Goal: Use online tool/utility: Utilize a website feature to perform a specific function

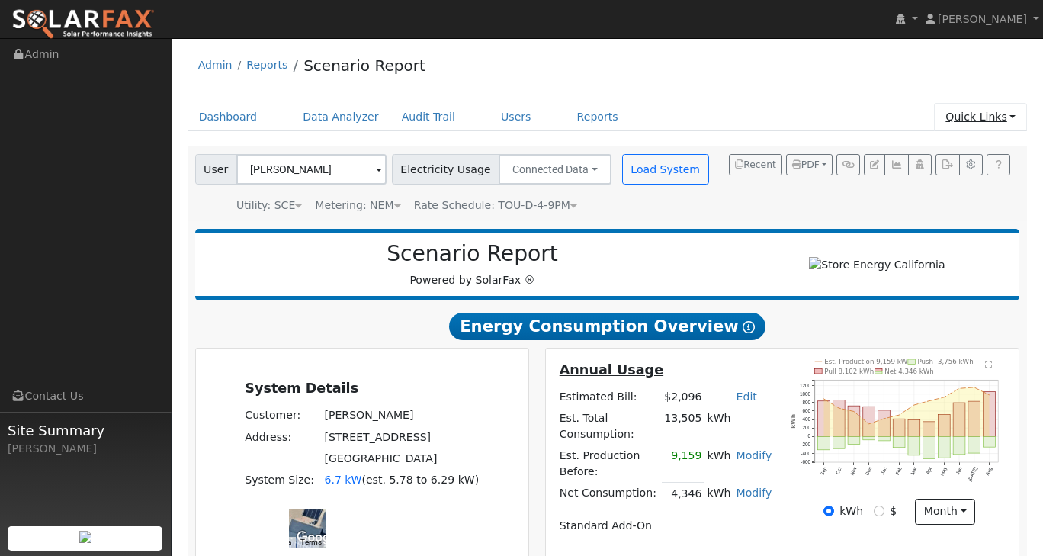
click at [1015, 111] on link "Quick Links" at bounding box center [980, 117] width 93 height 28
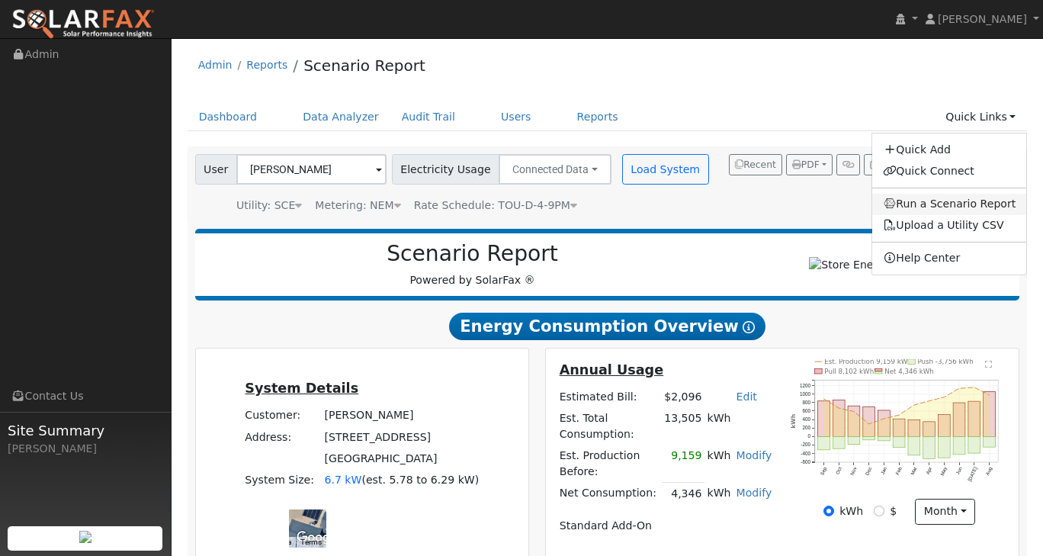
click at [989, 213] on link "Run a Scenario Report" at bounding box center [950, 204] width 155 height 21
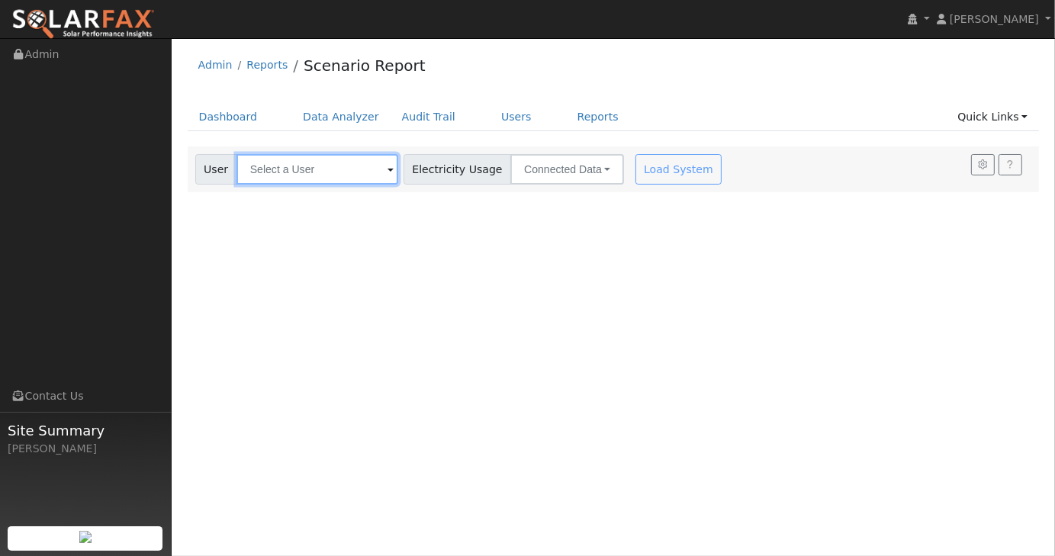
click at [351, 170] on input "text" at bounding box center [317, 169] width 162 height 31
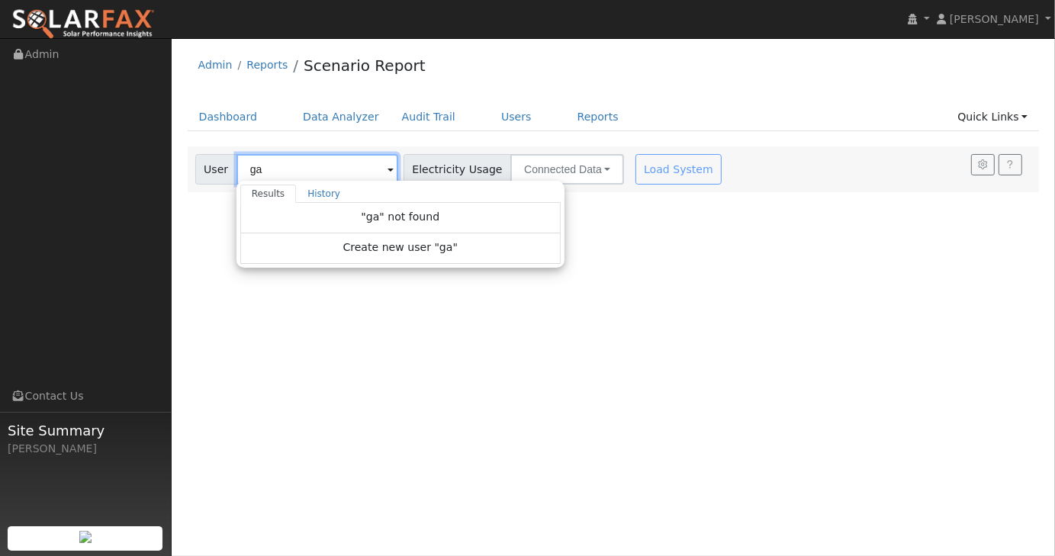
type input "g"
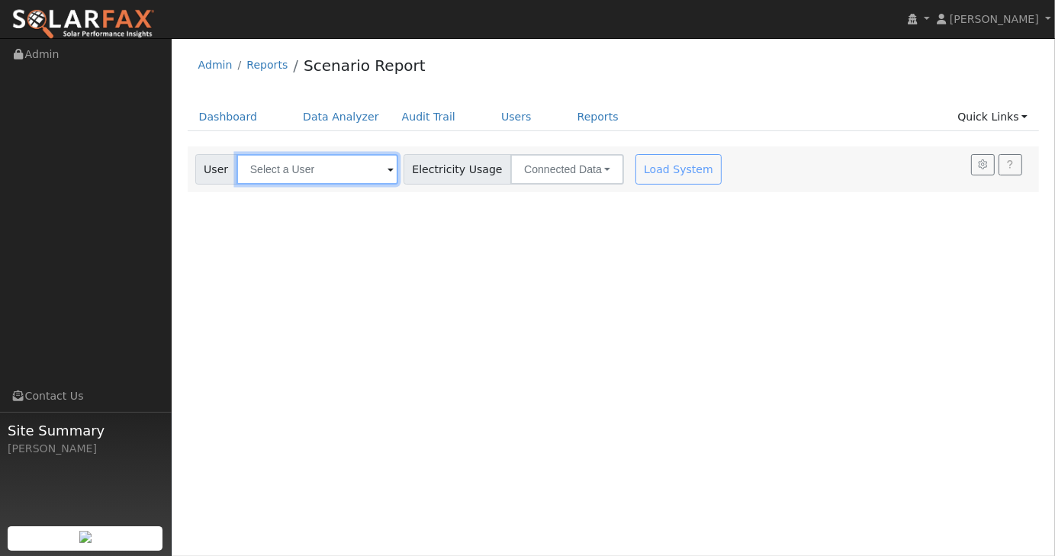
click at [279, 166] on input "text" at bounding box center [317, 169] width 162 height 31
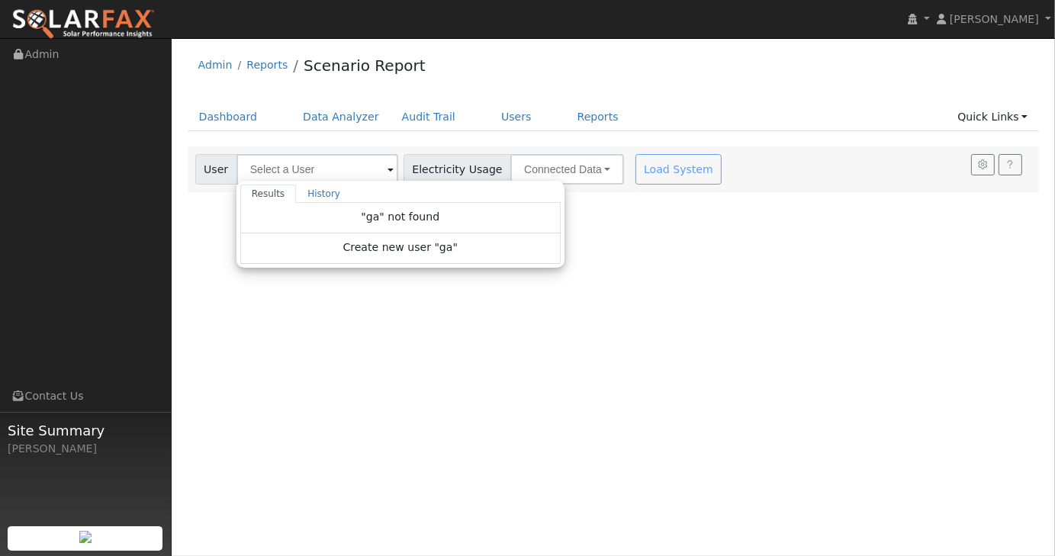
click at [648, 335] on div "User Profile First name Last name Email Email Notifications No Emails No Emails…" at bounding box center [613, 297] width 883 height 518
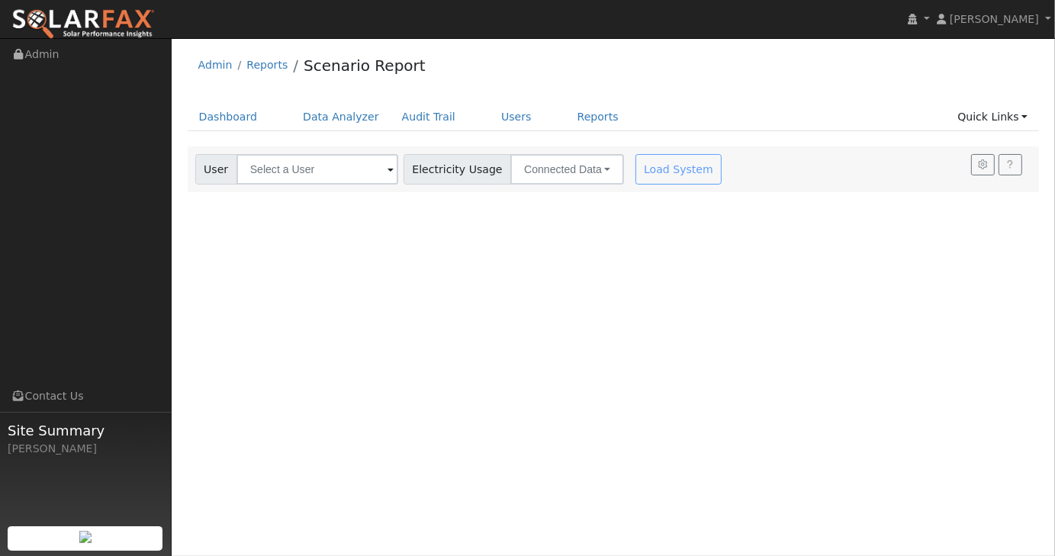
click at [648, 333] on div "User Profile First name Last name Email Email Notifications No Emails No Emails…" at bounding box center [613, 297] width 883 height 518
click at [295, 170] on input "text" at bounding box center [317, 169] width 162 height 31
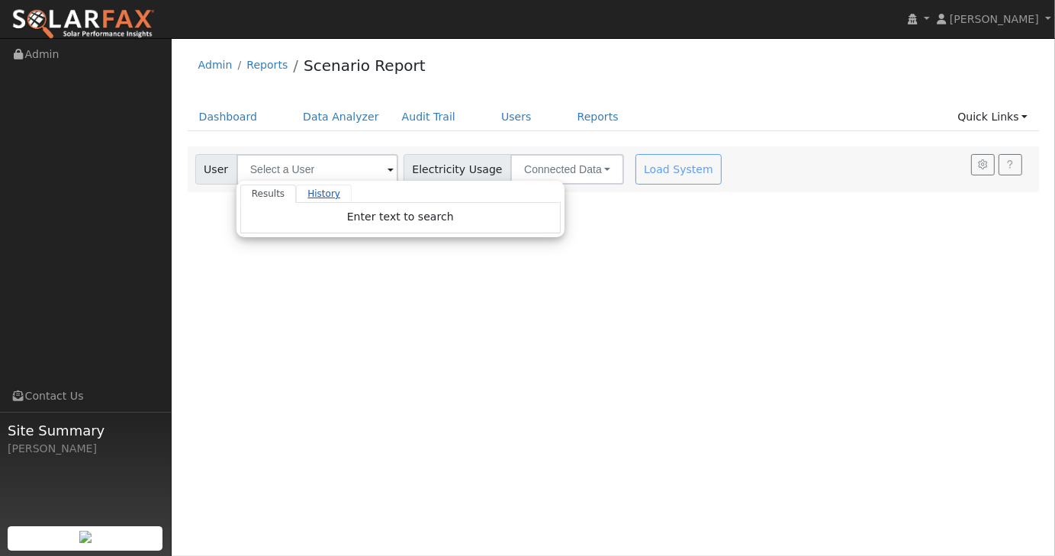
click at [311, 195] on link "History" at bounding box center [324, 194] width 56 height 18
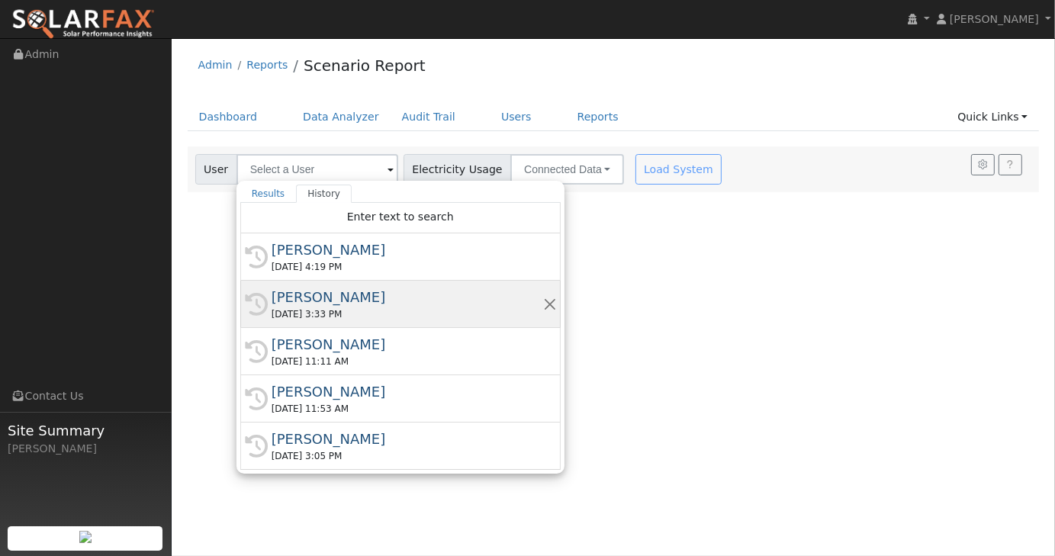
click at [329, 297] on div "[PERSON_NAME]" at bounding box center [408, 297] width 272 height 21
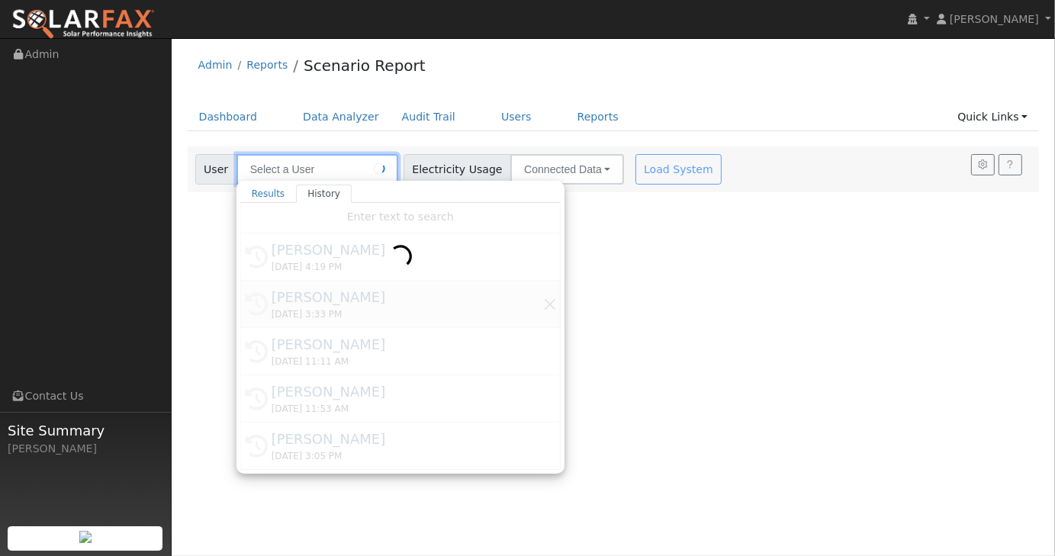
type input "[PERSON_NAME]"
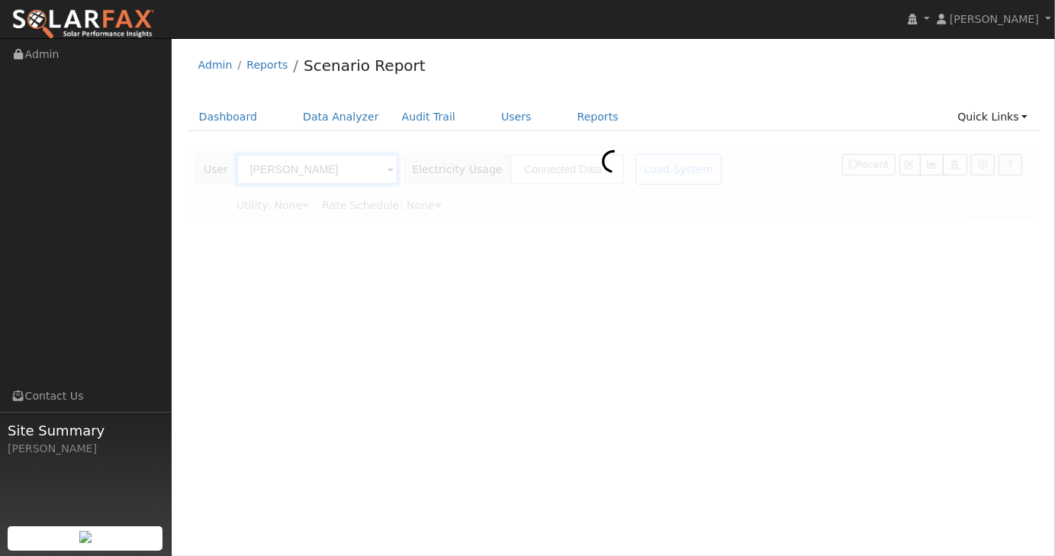
type input "Southern [US_STATE] Edison"
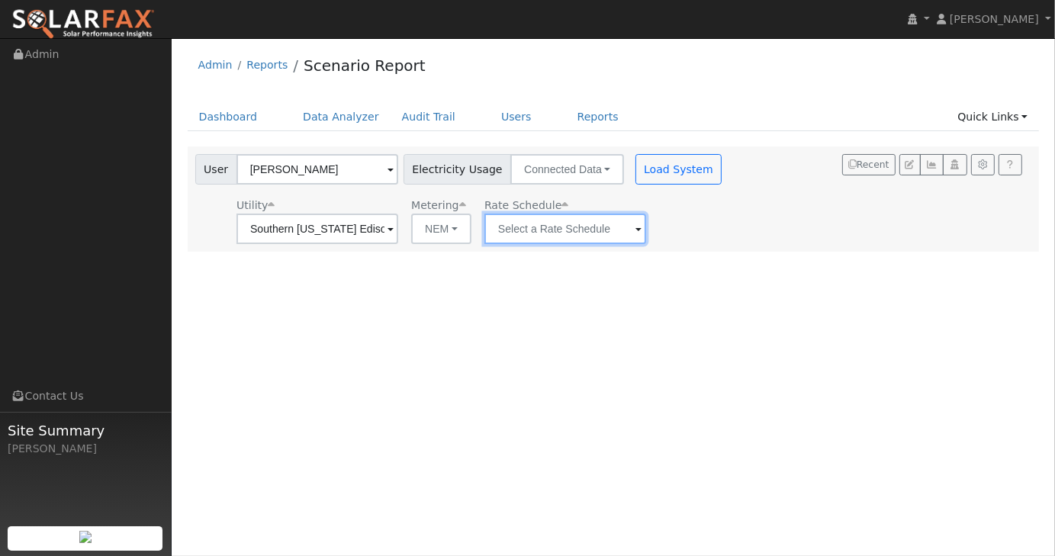
click at [603, 235] on input "text" at bounding box center [565, 229] width 162 height 31
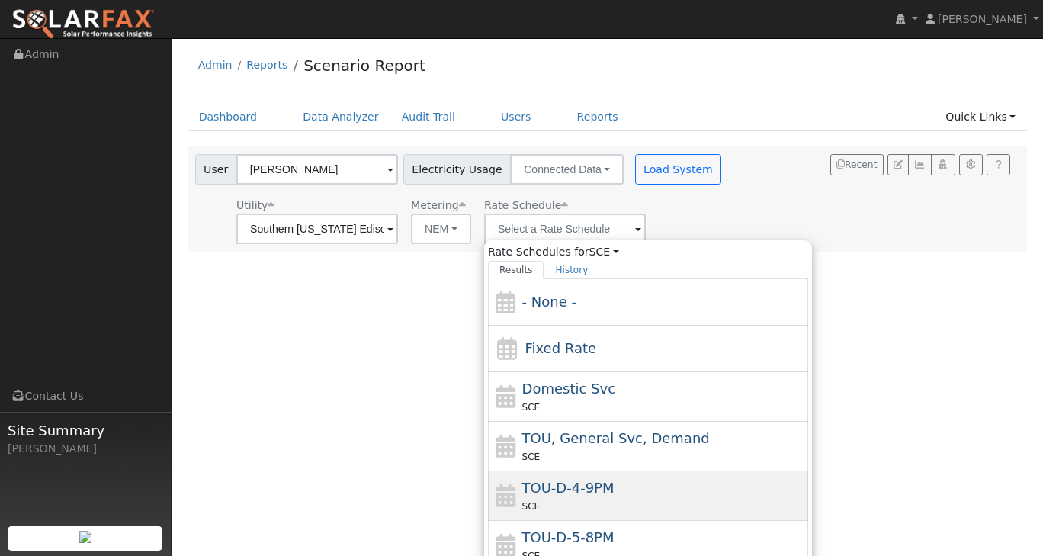
click at [603, 482] on span "TOU-D-4-9PM" at bounding box center [568, 488] width 92 height 16
type input "TOU-D-4-9PM"
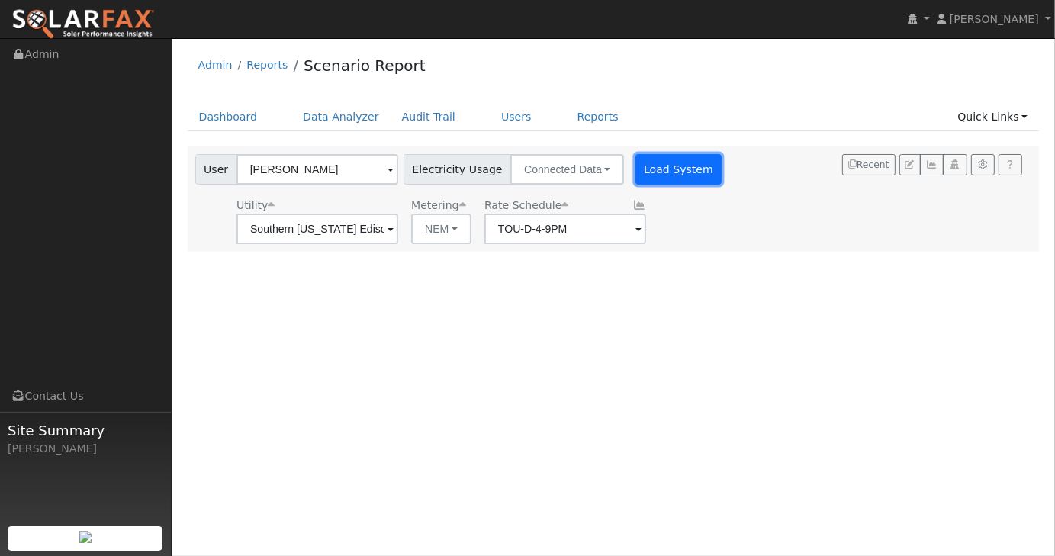
click at [648, 169] on button "Load System" at bounding box center [678, 169] width 87 height 31
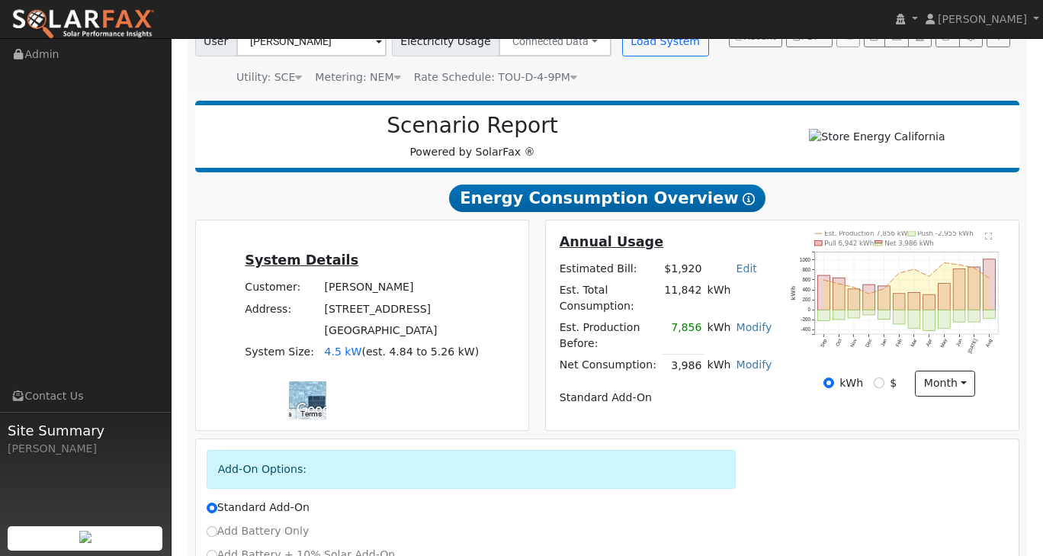
scroll to position [255, 0]
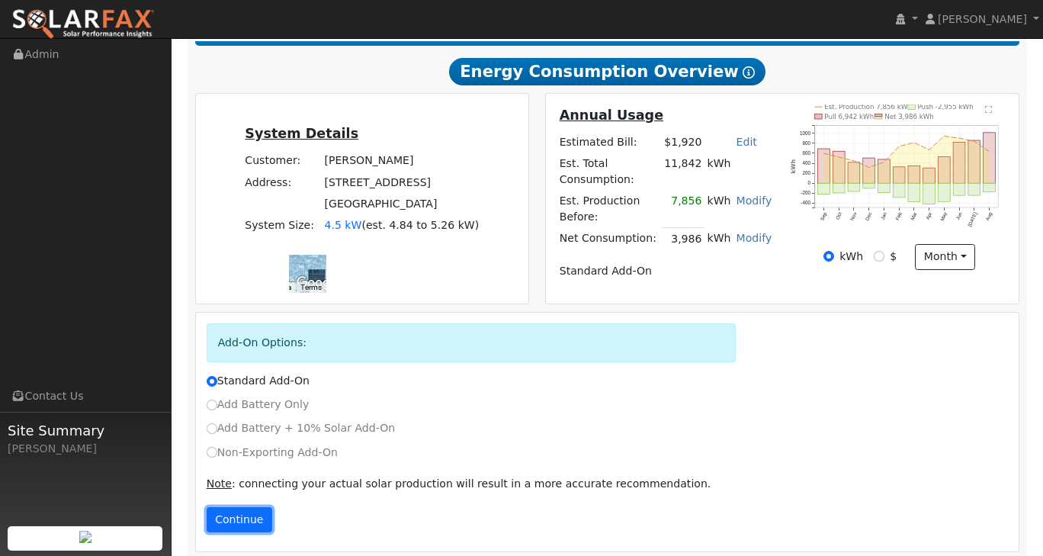
click at [231, 510] on button "Continue" at bounding box center [240, 520] width 66 height 26
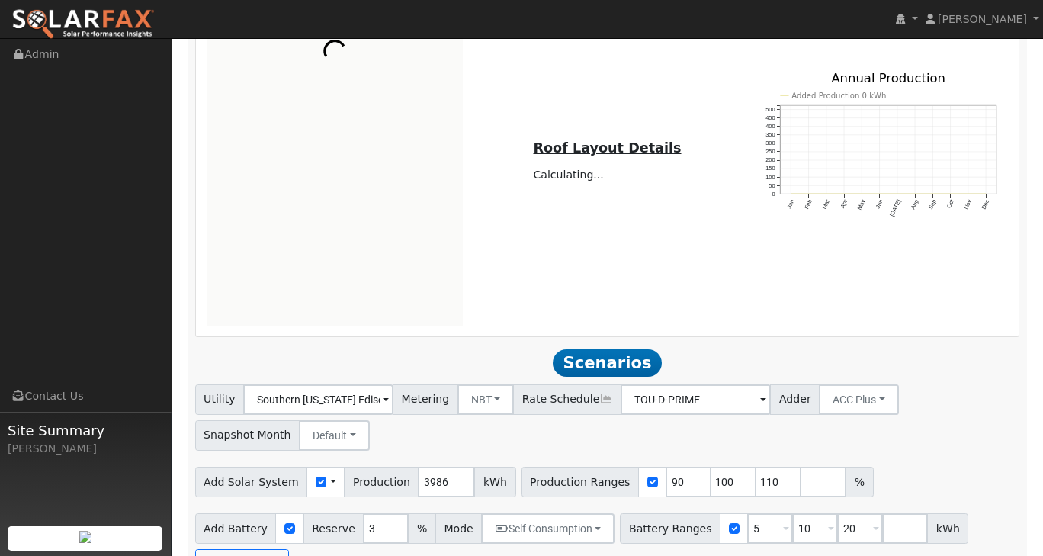
scroll to position [840, 0]
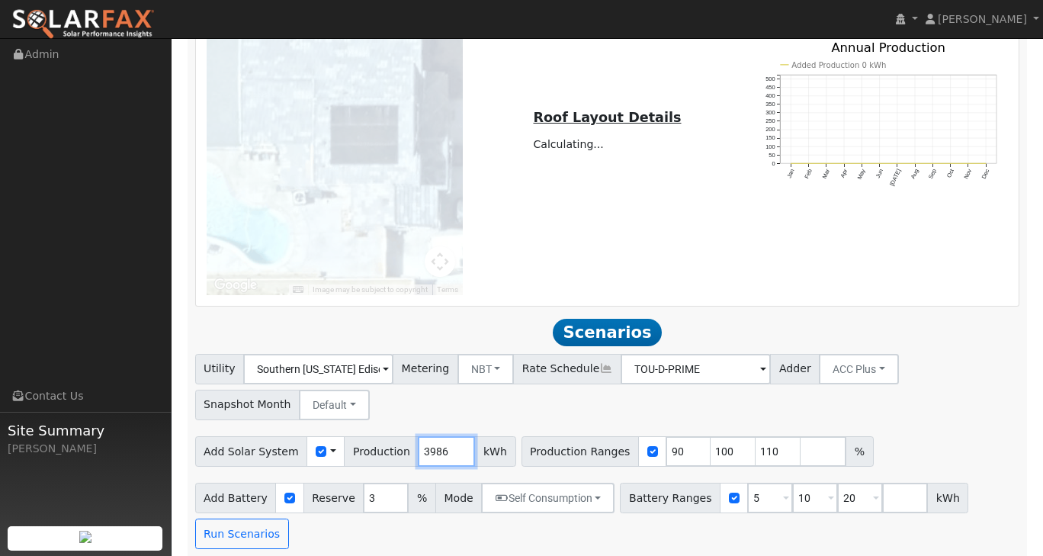
drag, startPoint x: 430, startPoint y: 445, endPoint x: 399, endPoint y: 449, distance: 31.5
click at [399, 449] on div "Add Solar System Use CSV Data Production 3986 kWh" at bounding box center [355, 451] width 321 height 31
type input "7712"
click at [747, 490] on input "5" at bounding box center [770, 498] width 46 height 31
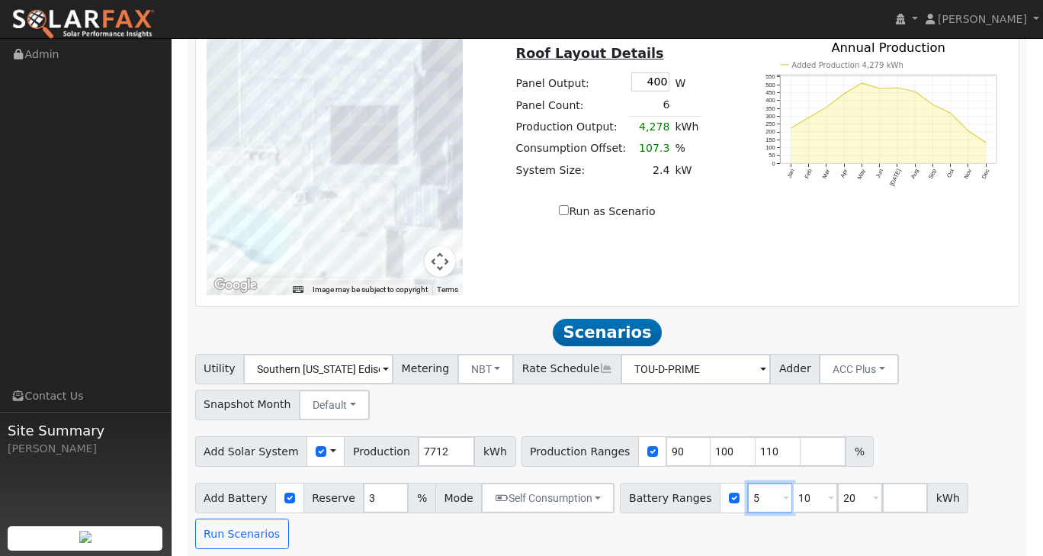
type input "10"
type input "20"
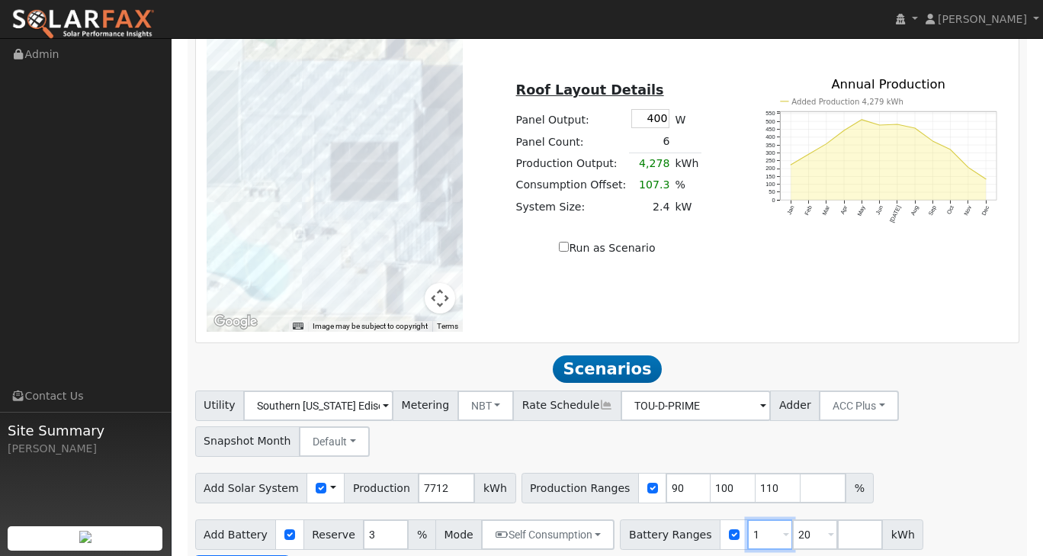
type input "20"
type input "2"
type input "27"
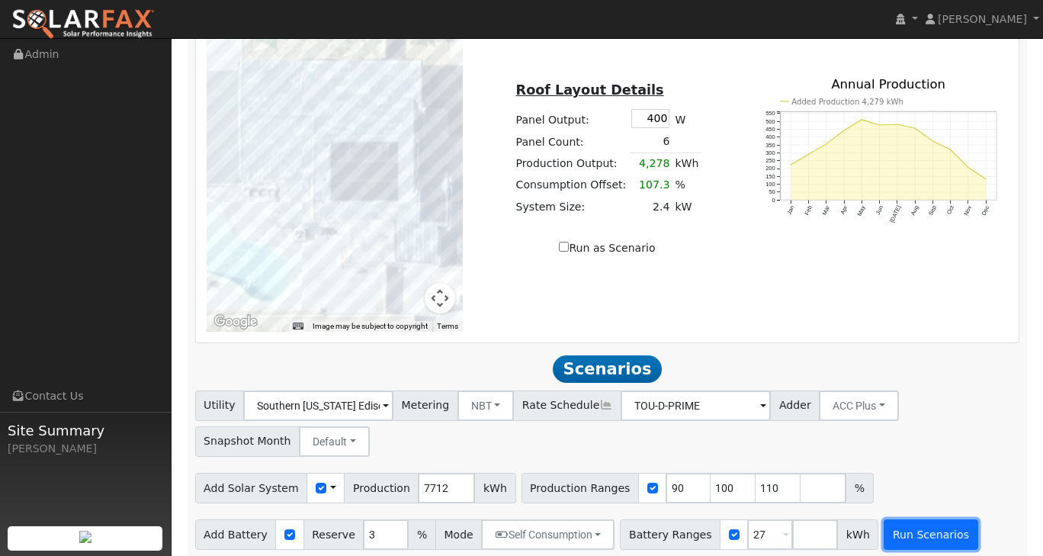
click at [884, 521] on button "Run Scenarios" at bounding box center [931, 534] width 94 height 31
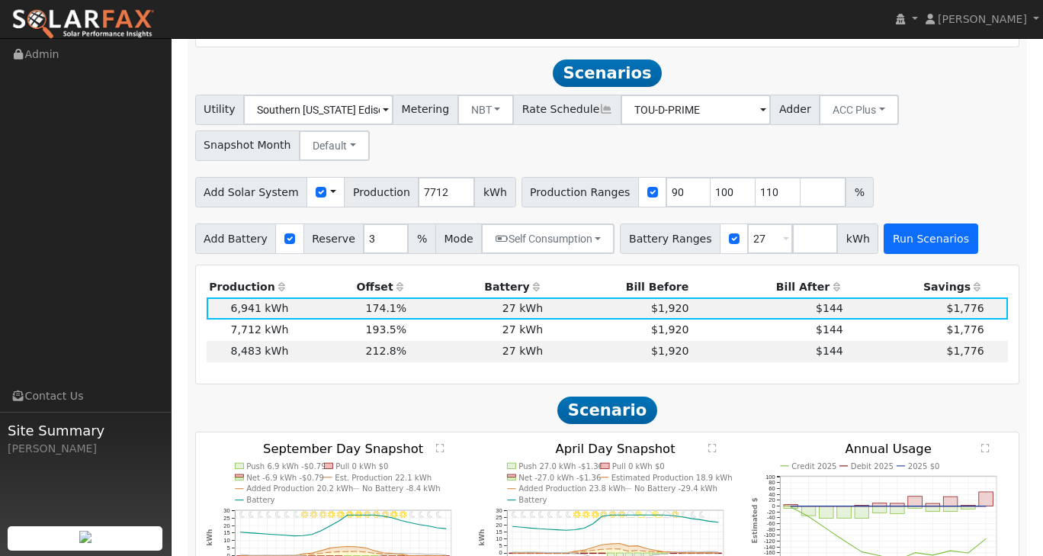
scroll to position [1104, 0]
